Goal: Complete application form

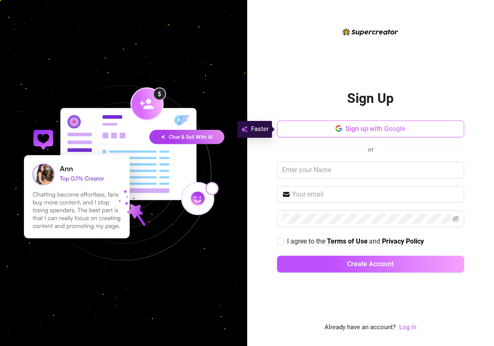
click at [369, 129] on span "Sign up with Google" at bounding box center [376, 129] width 60 height 8
click at [378, 130] on span "Sign up with Google" at bounding box center [376, 129] width 60 height 8
click at [145, 1] on div at bounding box center [123, 173] width 247 height 346
click at [372, 131] on span "Sign up with Google" at bounding box center [376, 129] width 60 height 8
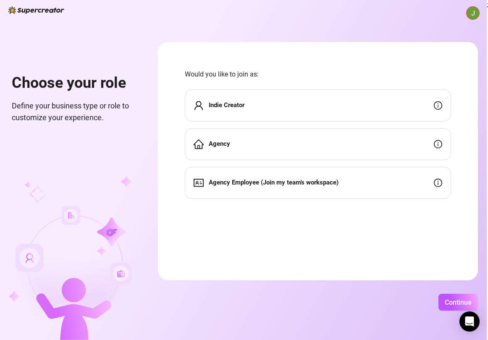
scroll to position [0, 16]
click at [253, 187] on span "Agency Employee (Join my team's workspace)" at bounding box center [274, 183] width 130 height 10
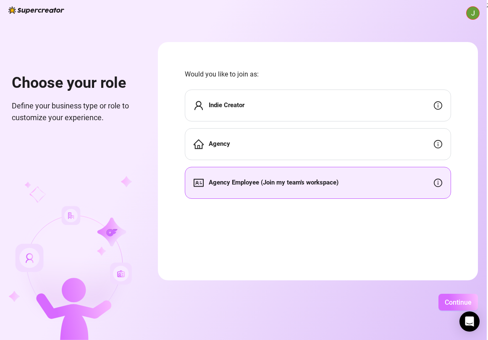
click at [457, 306] on span "Continue" at bounding box center [458, 302] width 27 height 8
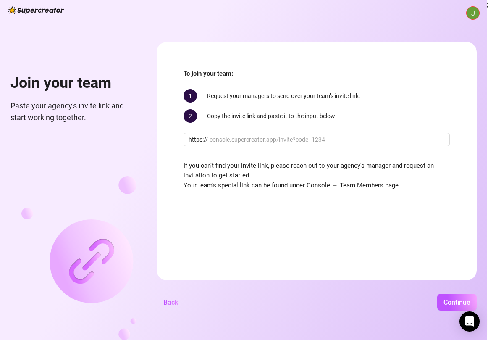
scroll to position [0, 0]
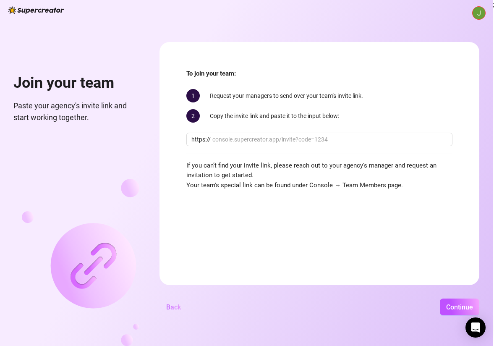
click at [181, 309] on span "Back" at bounding box center [173, 307] width 15 height 8
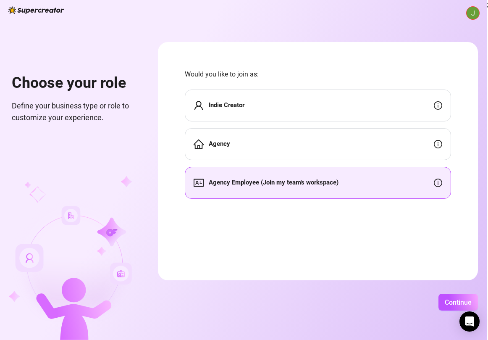
click at [244, 108] on strong "Indie Creator" at bounding box center [227, 105] width 36 height 8
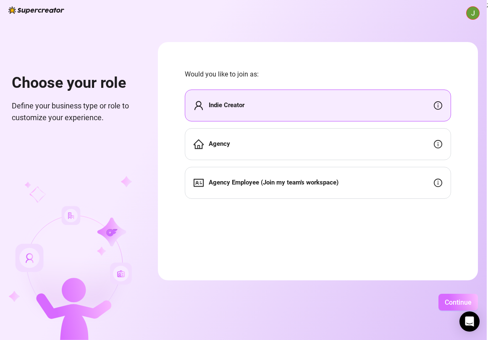
click at [472, 304] on span "Continue" at bounding box center [458, 302] width 27 height 8
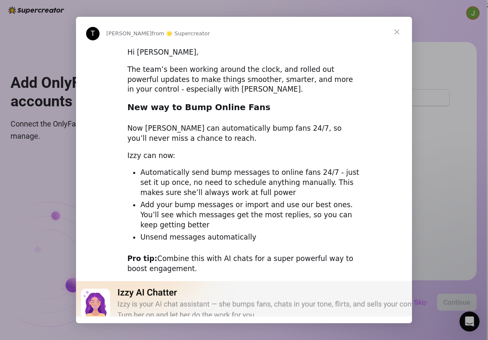
scroll to position [2, 0]
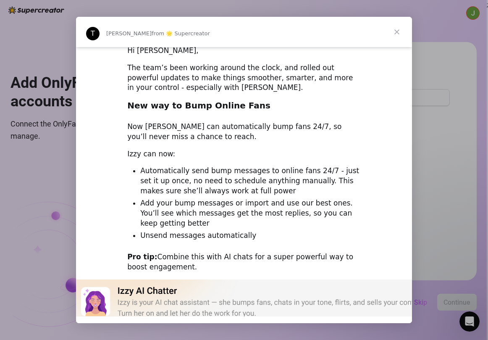
click at [394, 37] on span "Close" at bounding box center [397, 32] width 30 height 30
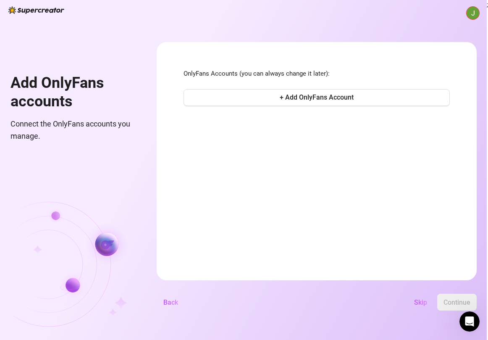
click at [178, 306] on span "Back" at bounding box center [170, 302] width 15 height 8
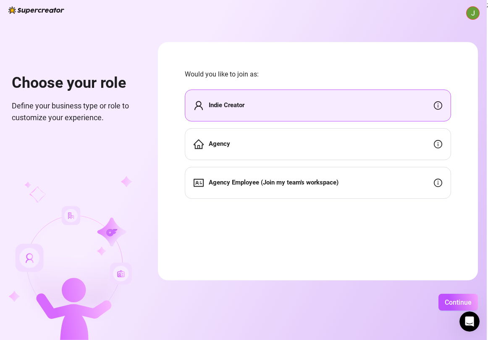
click at [272, 139] on div "Agency" at bounding box center [318, 144] width 266 height 32
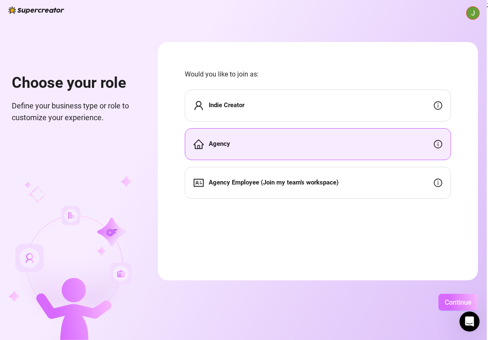
click at [472, 306] on span "Continue" at bounding box center [458, 302] width 27 height 8
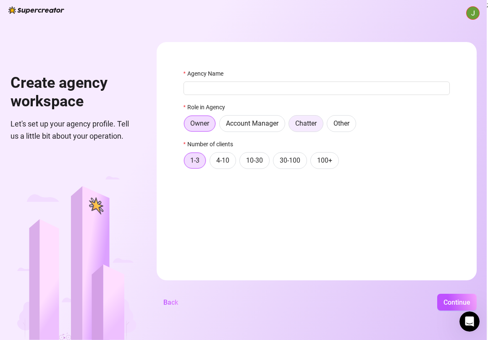
click at [317, 121] on span "Chatter" at bounding box center [305, 123] width 21 height 8
click at [291, 126] on input "Chatter" at bounding box center [291, 126] width 0 height 0
click at [278, 81] on div "Agency Name" at bounding box center [316, 75] width 266 height 13
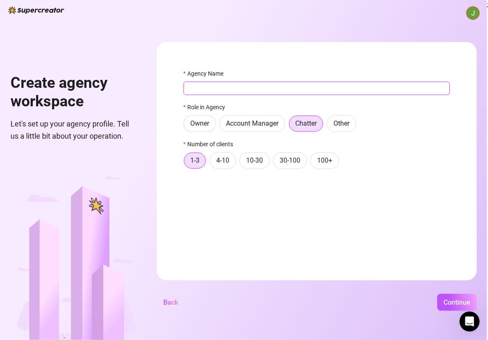
click at [277, 85] on input "Agency Name" at bounding box center [316, 87] width 266 height 13
click at [262, 92] on input "Agency Name" at bounding box center [316, 87] width 266 height 13
type input "[PERSON_NAME]"
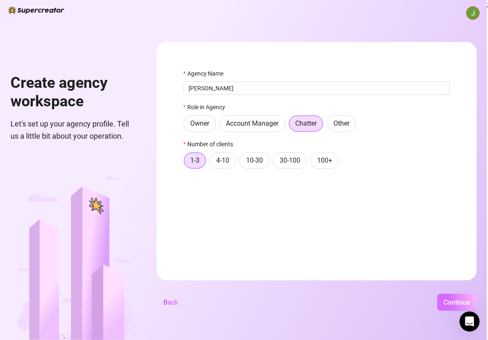
click at [477, 301] on button "Continue" at bounding box center [456, 301] width 39 height 17
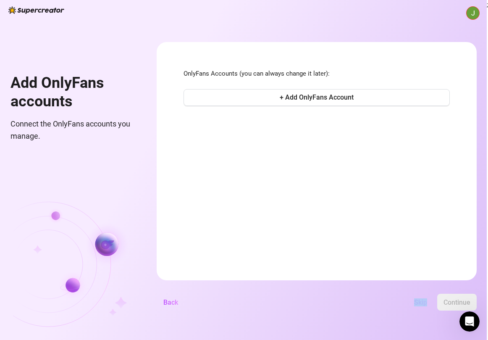
drag, startPoint x: 321, startPoint y: 339, endPoint x: 338, endPoint y: 342, distance: 16.6
click at [338, 340] on html "Add OnlyFans accounts Connect the OnlyFans accounts you manage. OnlyFans Accoun…" at bounding box center [244, 170] width 488 height 340
click at [178, 299] on span "Back" at bounding box center [170, 302] width 15 height 8
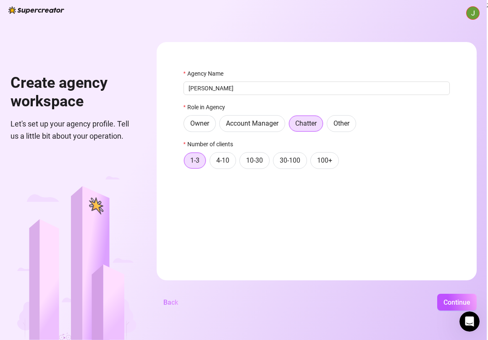
click at [185, 301] on button "Back" at bounding box center [171, 301] width 28 height 17
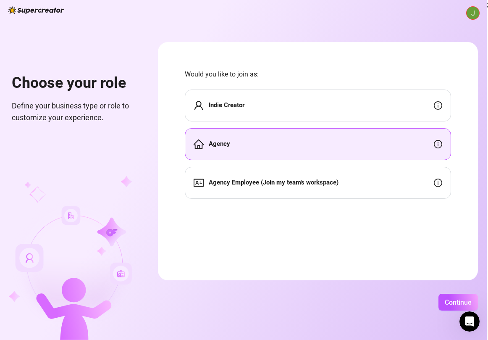
click at [265, 93] on div "Indie Creator" at bounding box center [318, 105] width 266 height 32
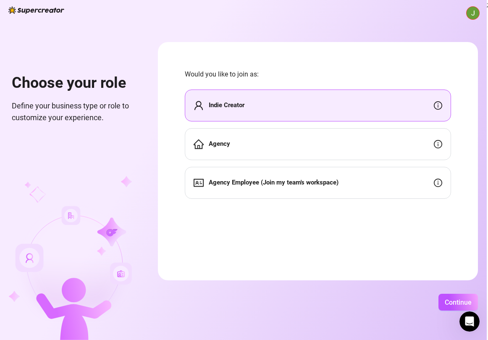
click at [304, 183] on div "Agency Employee (Join my team's workspace)" at bounding box center [318, 183] width 266 height 32
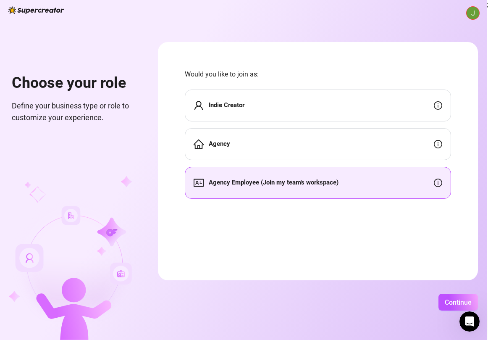
click at [464, 295] on div "Continue" at bounding box center [318, 301] width 320 height 17
click at [467, 297] on button "Continue" at bounding box center [457, 301] width 39 height 17
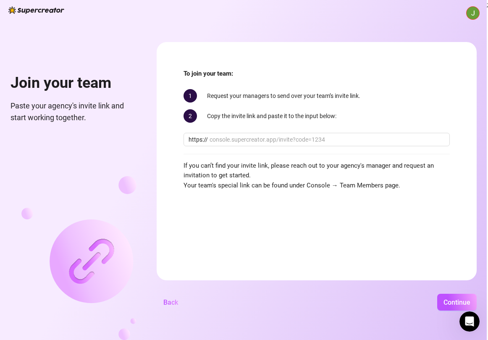
scroll to position [0, 0]
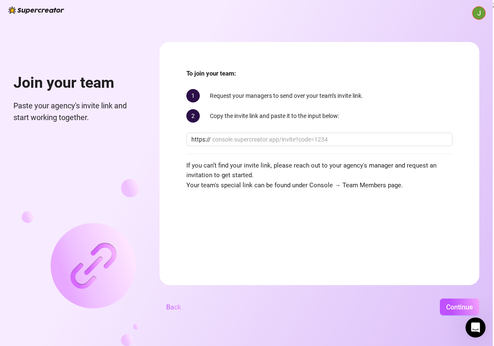
click at [181, 304] on span "Back" at bounding box center [173, 307] width 15 height 8
